Goal: Task Accomplishment & Management: Manage account settings

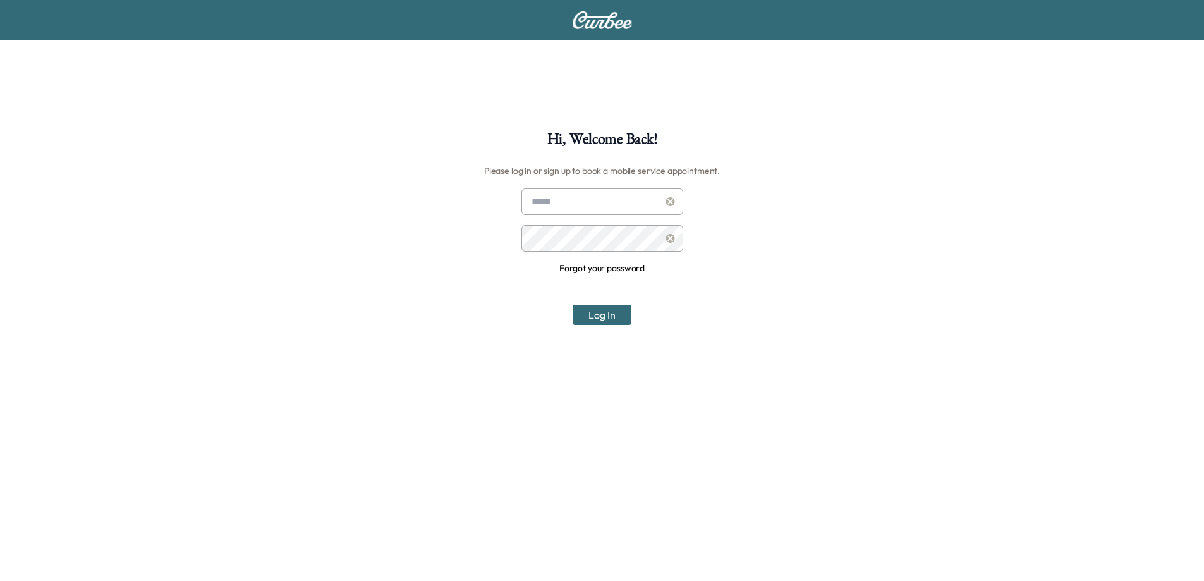
click at [573, 200] on input "text" at bounding box center [602, 201] width 162 height 27
type input "*"
type input "**********"
click at [573, 305] on button "Log In" at bounding box center [602, 315] width 59 height 20
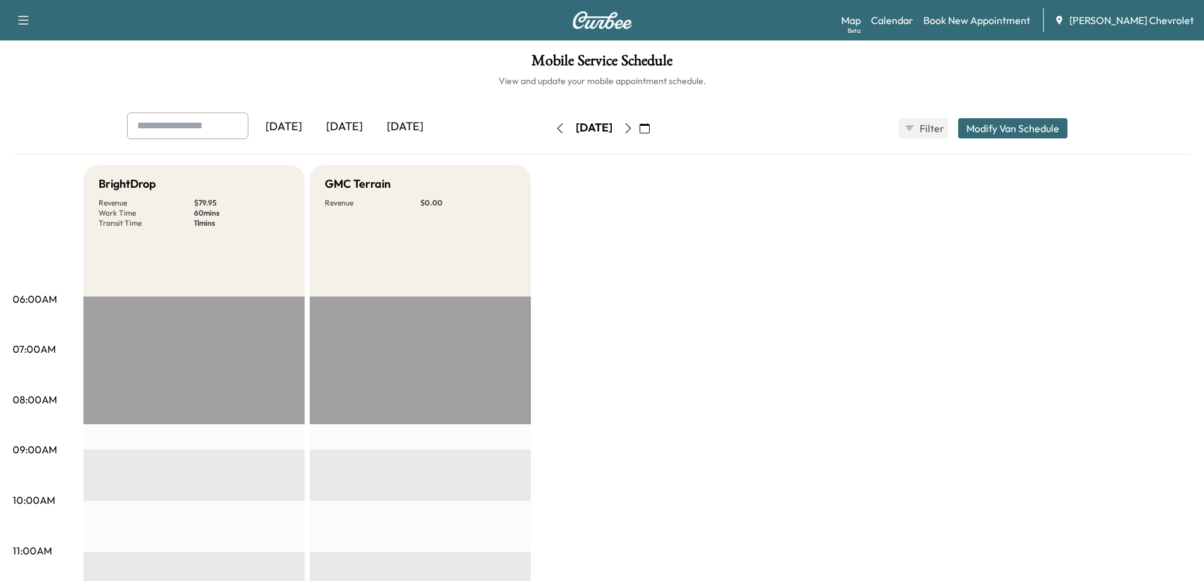
click at [14, 18] on button "button" at bounding box center [23, 20] width 27 height 20
click at [43, 64] on button "Log Out" at bounding box center [44, 71] width 47 height 20
